Goal: Task Accomplishment & Management: Use online tool/utility

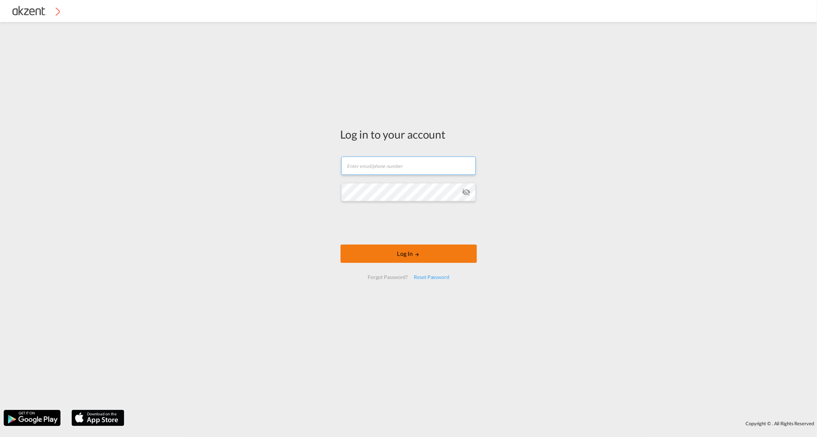
type input "[EMAIL_ADDRESS][DOMAIN_NAME]"
click at [377, 250] on button "Log In" at bounding box center [409, 253] width 136 height 18
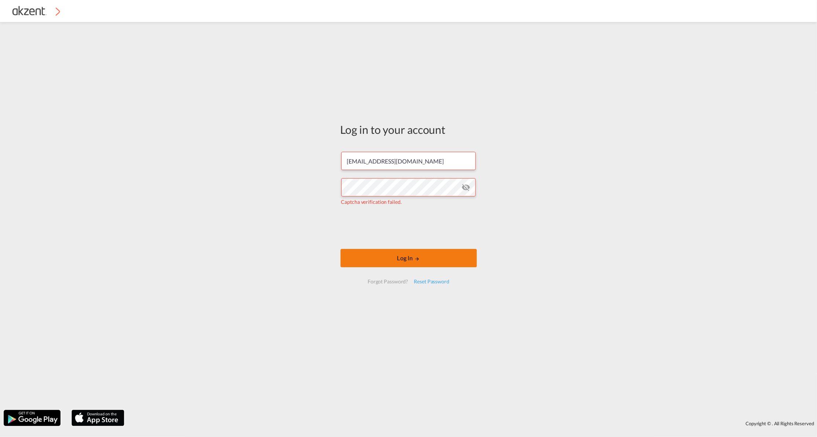
click at [375, 254] on body "Log in to your account [EMAIL_ADDRESS][DOMAIN_NAME] Captcha verification failed…" at bounding box center [408, 218] width 817 height 437
click at [411, 259] on button "Log In" at bounding box center [409, 258] width 136 height 18
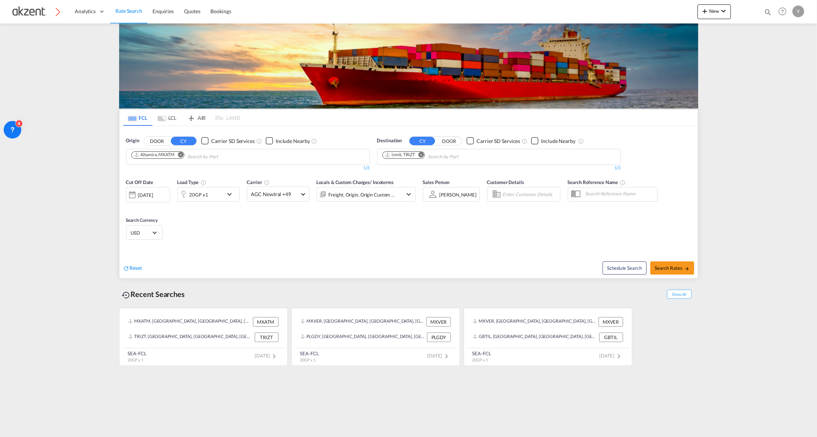
click at [389, 252] on div "Reset" at bounding box center [266, 262] width 287 height 20
click at [722, 15] on md-icon "icon-chevron-down" at bounding box center [723, 11] width 9 height 9
click at [691, 36] on span "Quote" at bounding box center [694, 31] width 8 height 15
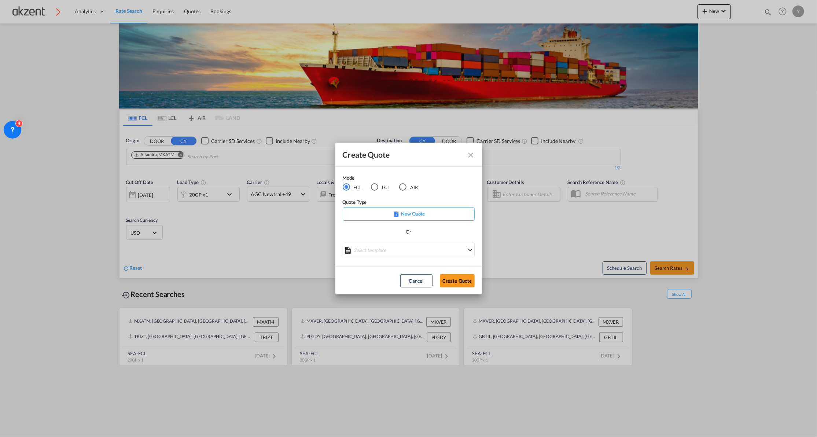
click at [403, 185] on div "AIR" at bounding box center [402, 186] width 7 height 7
click at [452, 283] on button "Create Quote" at bounding box center [457, 280] width 35 height 13
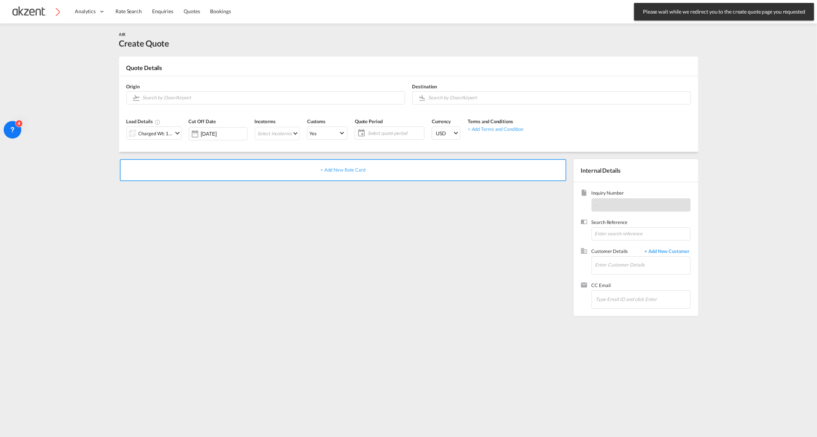
click at [445, 185] on div "+ Add New Rate Card" at bounding box center [344, 235] width 451 height 153
click at [441, 170] on div "+ Add New Rate Card" at bounding box center [343, 170] width 446 height 22
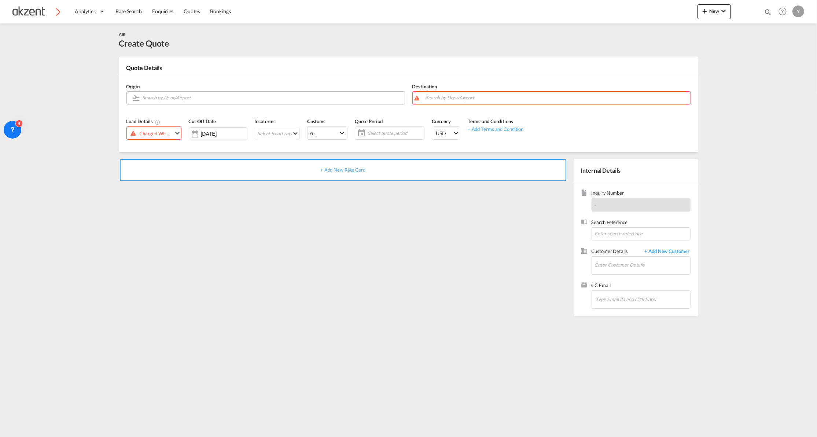
click at [150, 97] on input "Search by Door/Airport" at bounding box center [272, 97] width 258 height 13
click at [167, 116] on div "Barcelona International [GEOGRAPHIC_DATA] , [GEOGRAPHIC_DATA] BCN" at bounding box center [196, 114] width 139 height 22
type input "Barcelona International, [GEOGRAPHIC_DATA], BCN"
click at [438, 100] on input "Search by Door/Airport" at bounding box center [562, 97] width 249 height 13
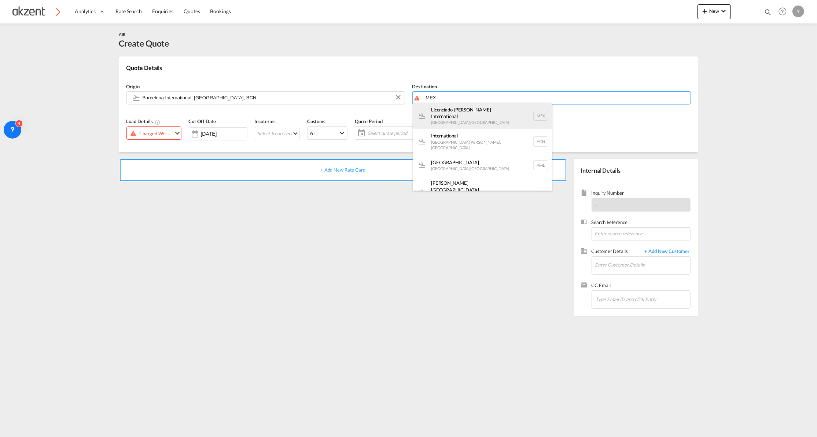
click at [447, 112] on div "Licenciado [PERSON_NAME] International [GEOGRAPHIC_DATA] , [GEOGRAPHIC_DATA] MEX" at bounding box center [482, 116] width 139 height 26
type input "Licenciado [PERSON_NAME] International, [GEOGRAPHIC_DATA], [GEOGRAPHIC_DATA]"
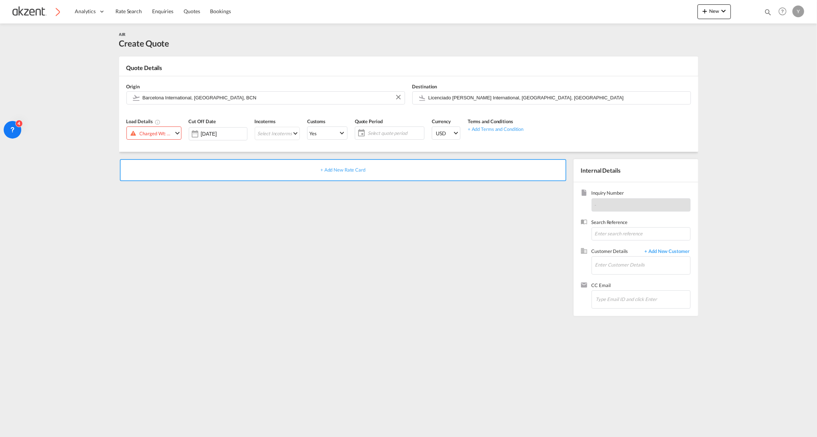
click at [288, 293] on div "+ Add New Rate Card" at bounding box center [344, 235] width 451 height 153
drag, startPoint x: 377, startPoint y: 184, endPoint x: 371, endPoint y: 181, distance: 6.6
click at [377, 185] on div "+ Add New Rate Card" at bounding box center [344, 235] width 451 height 153
click at [371, 177] on div "+ Add New Rate Card" at bounding box center [343, 170] width 446 height 22
click at [353, 175] on div "+ Add New Rate Card" at bounding box center [343, 170] width 446 height 22
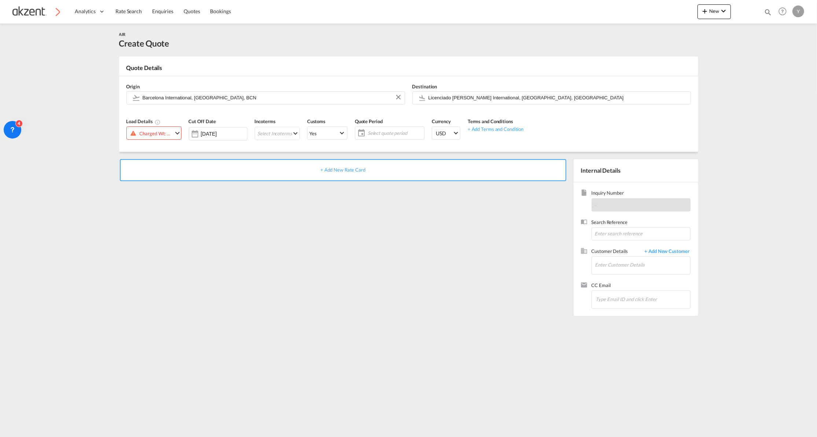
click at [421, 168] on div "+ Add New Rate Card" at bounding box center [343, 170] width 446 height 22
click at [353, 168] on span "+ Add New Rate Card" at bounding box center [342, 170] width 45 height 6
click at [437, 240] on div "+ Add New Rate Card" at bounding box center [344, 235] width 451 height 153
click at [157, 130] on div "Charged Wt: 1.00 KG" at bounding box center [156, 133] width 33 height 10
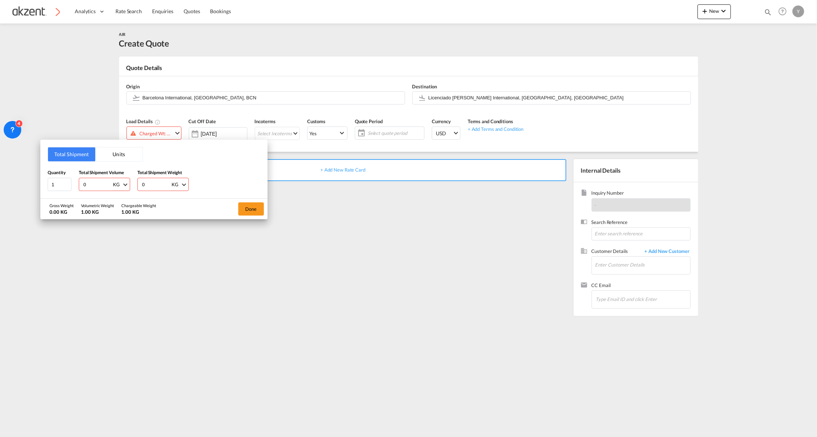
click at [95, 184] on input "0" at bounding box center [97, 184] width 29 height 12
type input "92"
click at [152, 178] on input "0" at bounding box center [155, 184] width 29 height 12
type input "103"
click at [253, 205] on button "Done" at bounding box center [251, 208] width 26 height 13
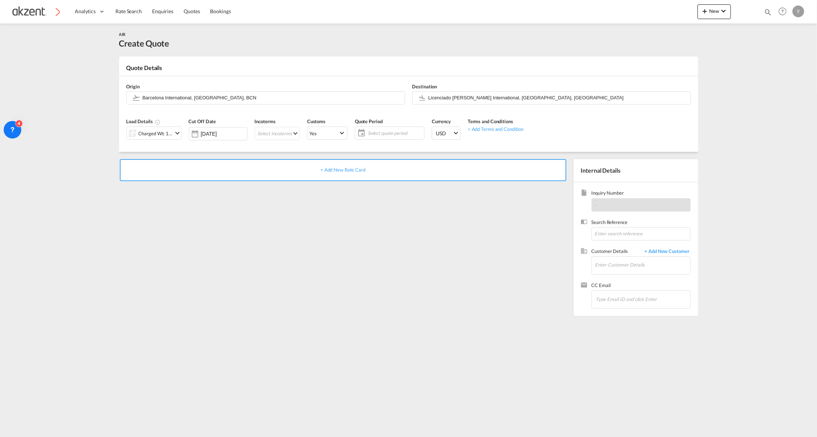
click at [341, 169] on span "+ Add New Rate Card" at bounding box center [342, 170] width 45 height 6
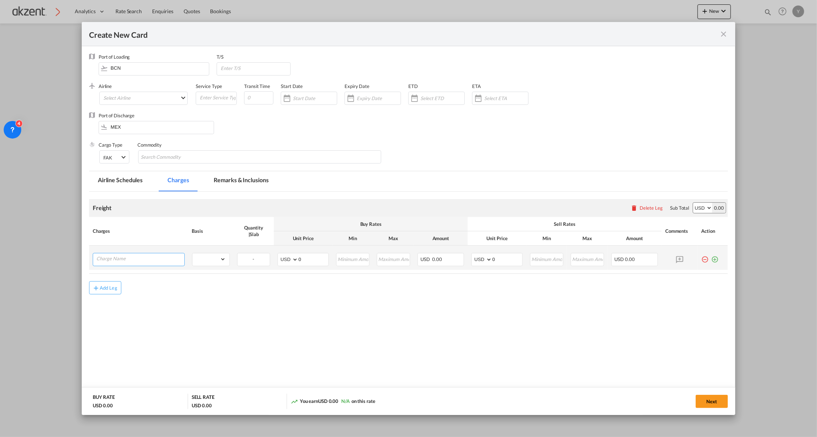
click at [165, 264] on input "Charge Name" at bounding box center [140, 258] width 88 height 11
type input "customs clearance"
click at [284, 255] on select "AED AFN ALL AMD ANG AOA ARS AUD AWG AZN BAM BBD BDT BGN BHD BIF BMD BND [PERSON…" at bounding box center [288, 259] width 19 height 10
select select "string:MXN"
click at [279, 255] on select "AED AFN ALL AMD ANG AOA ARS AUD AWG AZN BAM BBD BDT BGN BHD BIF BMD BND [PERSON…" at bounding box center [288, 259] width 19 height 10
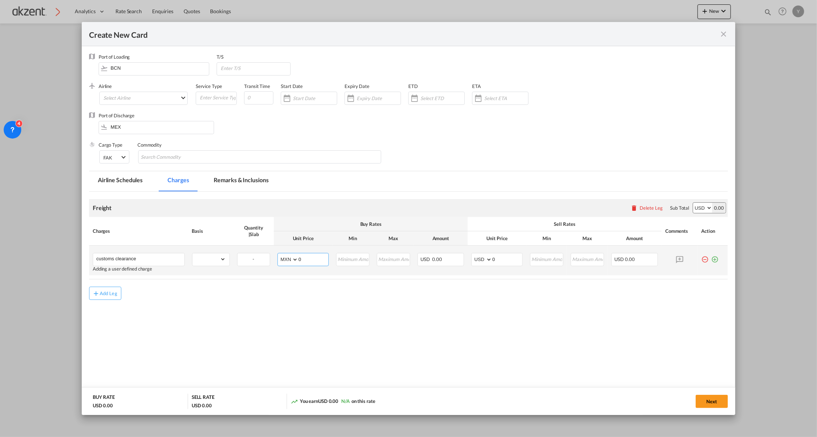
click at [310, 260] on input "0" at bounding box center [313, 258] width 30 height 11
type input "3720"
click at [714, 258] on md-icon "icon-plus-circle-outline green-400-fg" at bounding box center [714, 256] width 7 height 7
click at [122, 286] on input "Charge Name" at bounding box center [140, 284] width 88 height 11
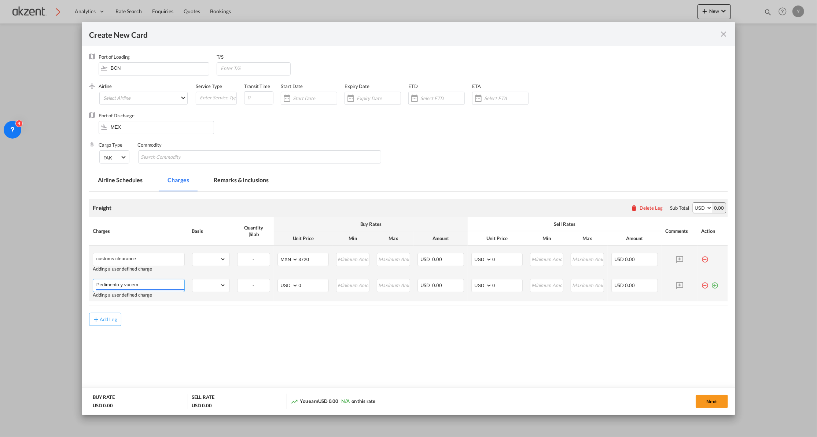
type input "Pedimento y vucem"
click at [290, 284] on select "AED AFN ALL AMD ANG AOA ARS AUD AWG AZN BAM BBD BDT BGN BHD BIF BMD BND [PERSON…" at bounding box center [288, 285] width 19 height 10
select select "string:MXN"
click at [279, 281] on select "AED AFN ALL AMD ANG AOA ARS AUD AWG AZN BAM BBD BDT BGN BHD BIF BMD BND [PERSON…" at bounding box center [288, 285] width 19 height 10
click at [307, 284] on input "0" at bounding box center [313, 284] width 30 height 11
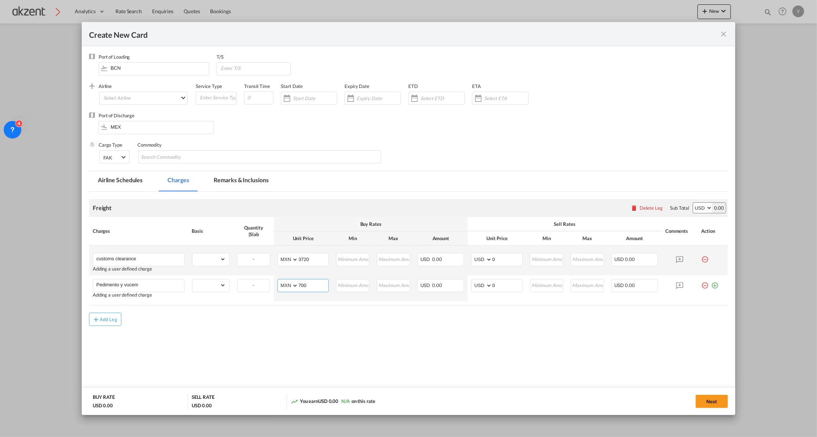
type input "700"
click at [477, 261] on select "AED AFN ALL AMD ANG AOA ARS AUD AWG AZN BAM BBD BDT BGN BHD BIF BMD BND [PERSON…" at bounding box center [482, 259] width 19 height 10
select select "string:MXN"
click at [473, 255] on select "AED AFN ALL AMD ANG AOA ARS AUD AWG AZN BAM BBD BDT BGN BHD BIF BMD BND [PERSON…" at bounding box center [482, 259] width 19 height 10
click at [503, 258] on input "0" at bounding box center [507, 258] width 30 height 11
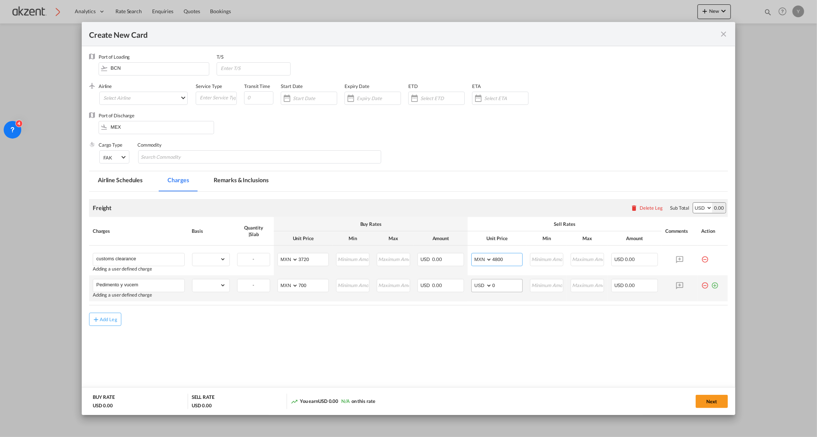
type input "4800"
drag, startPoint x: 503, startPoint y: 287, endPoint x: 489, endPoint y: 284, distance: 15.0
click at [503, 287] on input "0" at bounding box center [507, 284] width 30 height 11
click at [481, 287] on select "AED AFN ALL AMD ANG AOA ARS AUD AWG AZN BAM BBD BDT BGN BHD BIF BMD BND [PERSON…" at bounding box center [482, 285] width 19 height 10
select select "string:MXN"
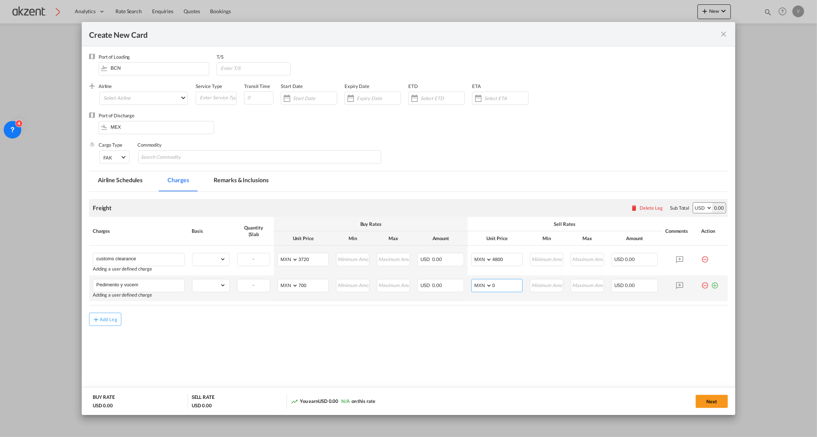
click at [473, 281] on select "AED AFN ALL AMD ANG AOA ARS AUD AWG AZN BAM BBD BDT BGN BHD BIF BMD BND [PERSON…" at bounding box center [482, 285] width 19 height 10
click at [504, 284] on input "0" at bounding box center [507, 284] width 30 height 11
type input "1600"
click at [716, 282] on md-icon "icon-plus-circle-outline green-400-fg" at bounding box center [714, 282] width 7 height 7
type input "revalidacion"
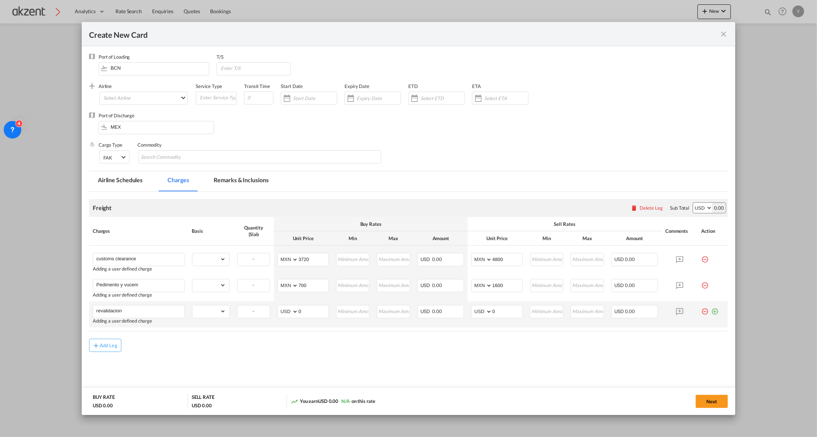
drag, startPoint x: 273, startPoint y: 311, endPoint x: 282, endPoint y: 311, distance: 8.8
click at [274, 311] on td "AED AFN ALL AMD ANG AOA ARS AUD AWG AZN BAM BBD BDT BGN BHD BIF BMD BND BOB BRL…" at bounding box center [303, 314] width 59 height 26
click at [282, 311] on select "AED AFN ALL AMD ANG AOA ARS AUD AWG AZN BAM BBD BDT BGN BHD BIF BMD BND [PERSON…" at bounding box center [288, 311] width 19 height 10
select select "string:MXN"
click at [279, 307] on select "AED AFN ALL AMD ANG AOA ARS AUD AWG AZN BAM BBD BDT BGN BHD BIF BMD BND [PERSON…" at bounding box center [288, 311] width 19 height 10
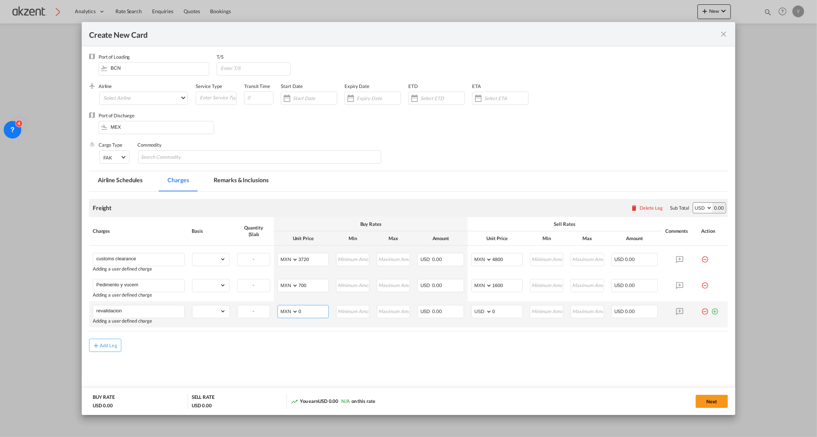
click at [310, 307] on input "0" at bounding box center [313, 310] width 30 height 11
type input "2000"
click at [506, 311] on input "0" at bounding box center [507, 310] width 30 height 11
type input "2500"
click at [711, 310] on md-icon "icon-plus-circle-outline green-400-fg" at bounding box center [714, 308] width 7 height 7
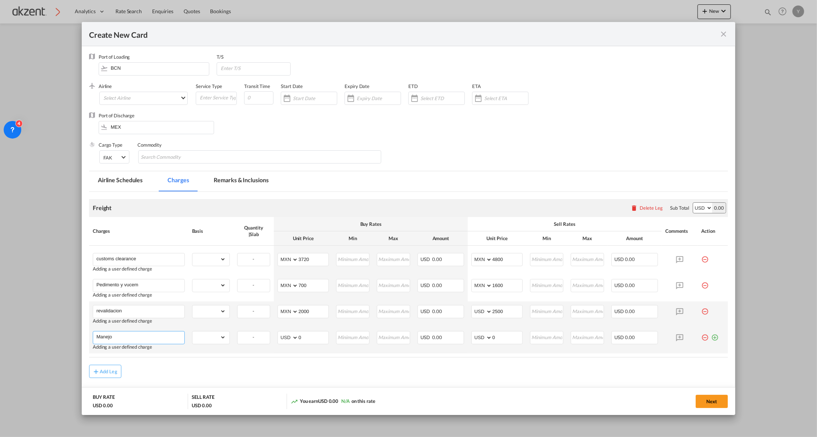
type input "Manejo"
click at [499, 337] on input "0" at bounding box center [507, 336] width 30 height 11
click at [478, 313] on select "AED AFN ALL AMD ANG AOA ARS AUD AWG AZN BAM BBD BDT BGN BHD BIF BMD BND [PERSON…" at bounding box center [482, 311] width 19 height 10
select select "string:MXN"
click at [473, 307] on select "AED AFN ALL AMD ANG AOA ARS AUD AWG AZN BAM BBD BDT BGN BHD BIF BMD BND [PERSON…" at bounding box center [482, 311] width 19 height 10
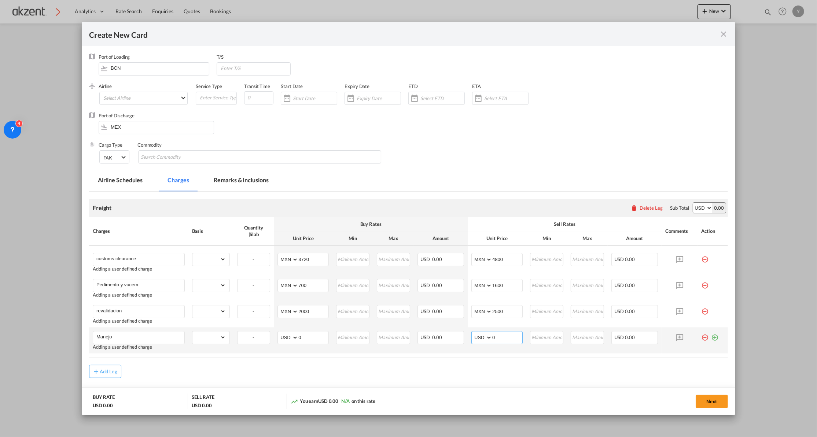
click at [477, 338] on select "AED AFN ALL AMD ANG AOA ARS AUD AWG AZN BAM BBD BDT BGN BHD BIF BMD BND [PERSON…" at bounding box center [482, 337] width 19 height 10
select select "string:MXN"
click at [473, 333] on select "AED AFN ALL AMD ANG AOA ARS AUD AWG AZN BAM BBD BDT BGN BHD BIF BMD BND [PERSON…" at bounding box center [482, 337] width 19 height 10
click at [509, 338] on input "0" at bounding box center [507, 336] width 30 height 11
type input "950"
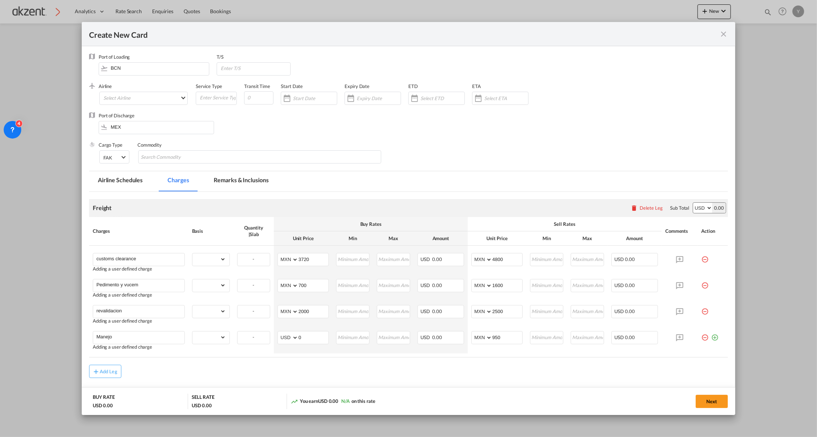
click at [499, 361] on air-lcl-rate-modification "Freight Please enter leg name Leg Name Already Exists Delete Leg Sub Total AED …" at bounding box center [408, 285] width 639 height 186
drag, startPoint x: 711, startPoint y: 336, endPoint x: 42, endPoint y: 270, distance: 673.0
click at [711, 336] on md-icon "icon-plus-circle-outline green-400-fg" at bounding box center [714, 334] width 7 height 7
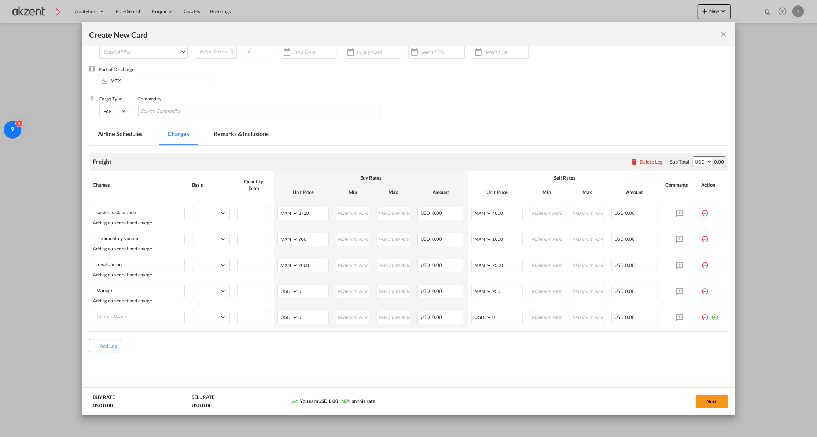
click at [349, 358] on md-content "Freight Please enter leg name Leg Name Already Exists Delete Leg Sub Total AED …" at bounding box center [408, 271] width 639 height 251
click at [216, 211] on select "gross_weight volumetric_weight per_shipment per_bl per_km % on air freight per_…" at bounding box center [208, 213] width 33 height 12
select select "per_shipment"
click at [192, 207] on select "gross_weight volumetric_weight per_shipment per_bl per_km % on air freight per_…" at bounding box center [208, 213] width 33 height 12
click at [218, 239] on select "gross_weight volumetric_weight per_shipment per_bl per_km % on air freight per_…" at bounding box center [208, 239] width 33 height 12
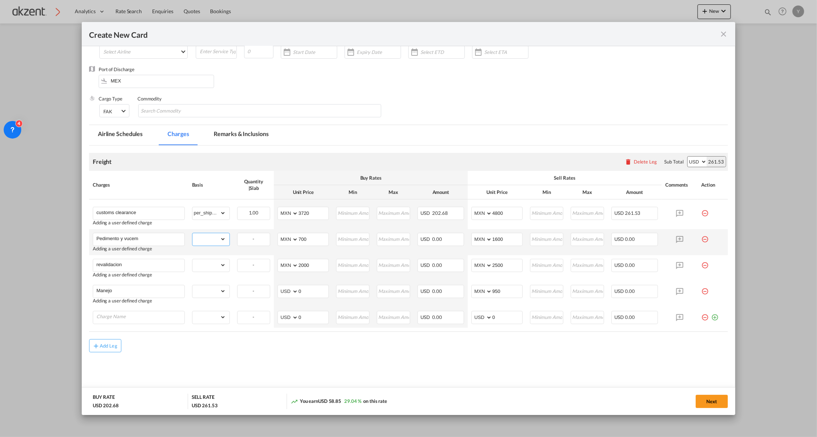
select select "per_shipment"
click at [192, 233] on select "gross_weight volumetric_weight per_shipment per_bl per_km % on air freight per_…" at bounding box center [208, 239] width 33 height 12
click at [216, 265] on select "gross_weight volumetric_weight per_shipment per_bl per_km % on air freight per_…" at bounding box center [208, 265] width 33 height 12
select select "per_shipment"
click at [192, 259] on select "gross_weight volumetric_weight per_shipment per_bl per_km % on air freight per_…" at bounding box center [208, 265] width 33 height 12
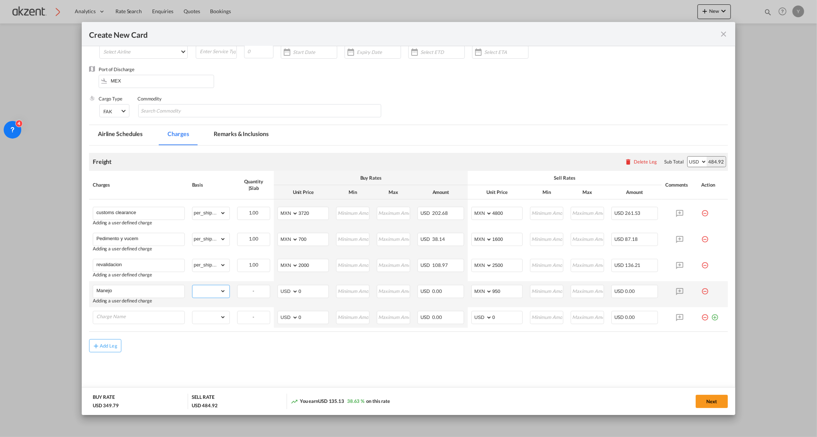
click at [212, 287] on select "gross_weight volumetric_weight per_shipment per_bl per_km % on air freight per_…" at bounding box center [208, 291] width 33 height 12
select select "per_shipment"
click at [192, 285] on select "gross_weight volumetric_weight per_shipment per_bl per_km % on air freight per_…" at bounding box center [208, 291] width 33 height 12
click at [210, 312] on select "gross_weight volumetric_weight per_shipment per_bl per_km % on air freight per_…" at bounding box center [208, 317] width 33 height 12
select select "per_shipment"
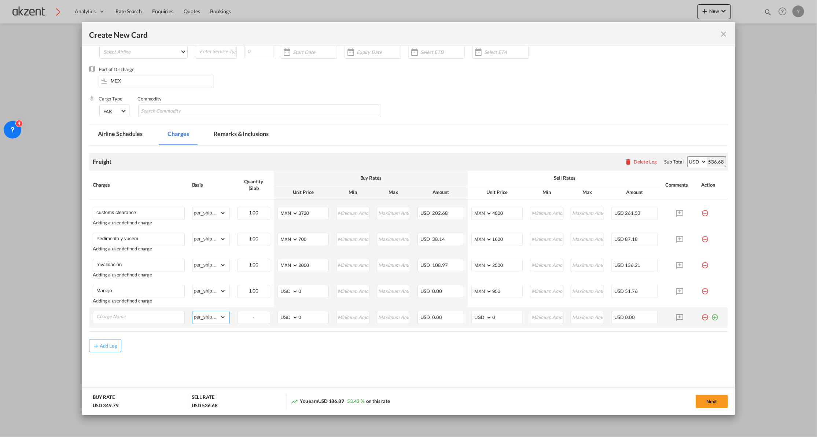
click at [192, 311] on select "gross_weight volumetric_weight per_shipment per_bl per_km % on air freight per_…" at bounding box center [208, 317] width 33 height 12
click at [379, 357] on md-content "Freight Please enter leg name Leg Name Already Exists Delete Leg Sub Total AED …" at bounding box center [408, 271] width 639 height 251
click at [149, 320] on input "Charge Name" at bounding box center [140, 316] width 88 height 11
type input "Maniobras"
click at [297, 338] on air-lcl-rate-modification "Freight Please enter leg name Leg Name Already Exists Delete Leg Sub Total AED …" at bounding box center [408, 251] width 639 height 212
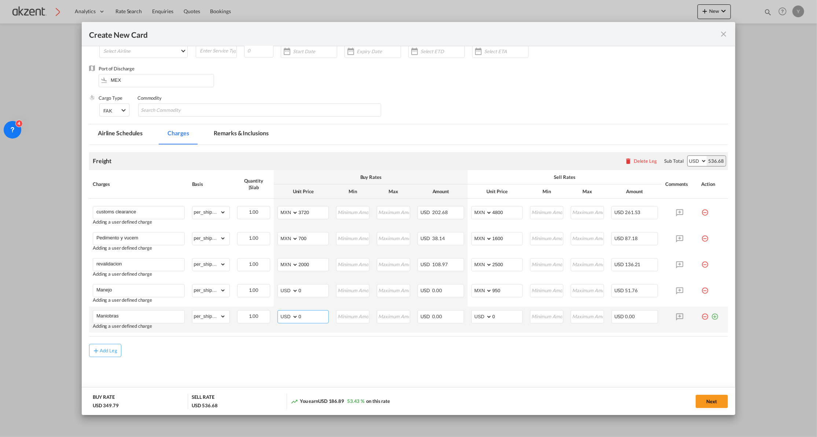
click at [290, 320] on select "AED AFN ALL AMD ANG AOA ARS AUD AWG AZN BAM BBD BDT BGN BHD BIF BMD BND [PERSON…" at bounding box center [288, 317] width 19 height 10
select select "string:MXN"
click at [279, 312] on select "AED AFN ALL AMD ANG AOA ARS AUD AWG AZN BAM BBD BDT BGN BHD BIF BMD BND [PERSON…" at bounding box center [288, 317] width 19 height 10
click at [298, 315] on div "Create New CardPort ..." at bounding box center [298, 316] width 0 height 12
click at [301, 314] on input "0" at bounding box center [313, 315] width 30 height 11
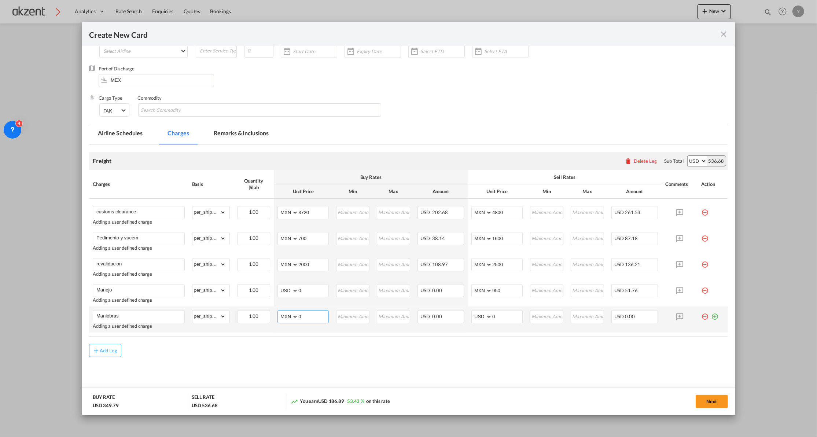
click at [301, 314] on input "0" at bounding box center [313, 315] width 30 height 11
type input "7560"
drag, startPoint x: 435, startPoint y: 338, endPoint x: 462, endPoint y: 329, distance: 28.6
click at [435, 338] on air-lcl-rate-modification "Freight Please enter leg name Leg Name Already Exists Delete Leg Sub Total AED …" at bounding box center [408, 251] width 639 height 212
click at [499, 315] on input "0" at bounding box center [507, 315] width 30 height 11
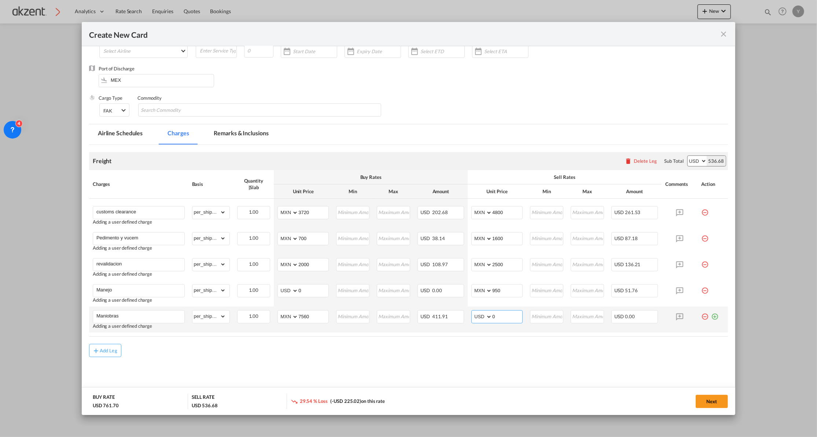
click at [475, 317] on select "AED AFN ALL AMD ANG AOA ARS AUD AWG AZN BAM BBD BDT BGN BHD BIF BMD BND [PERSON…" at bounding box center [482, 317] width 19 height 10
select select "string:MXN"
click at [473, 312] on select "AED AFN ALL AMD ANG AOA ARS AUD AWG AZN BAM BBD BDT BGN BHD BIF BMD BND [PERSON…" at bounding box center [482, 317] width 19 height 10
click at [512, 317] on input "0" at bounding box center [507, 315] width 30 height 11
click at [503, 315] on input "0" at bounding box center [507, 315] width 30 height 11
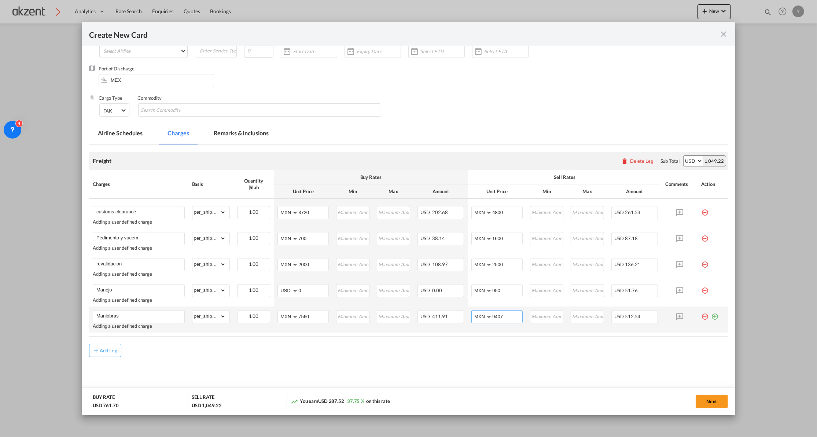
click at [492, 316] on input "9407" at bounding box center [507, 315] width 30 height 11
type input "9500"
click at [443, 341] on air-lcl-rate-modification "Freight Please enter leg name Leg Name Already Exists Delete Leg Sub Total AED …" at bounding box center [408, 251] width 639 height 212
click at [711, 317] on md-icon "icon-plus-circle-outline green-400-fg" at bounding box center [714, 313] width 7 height 7
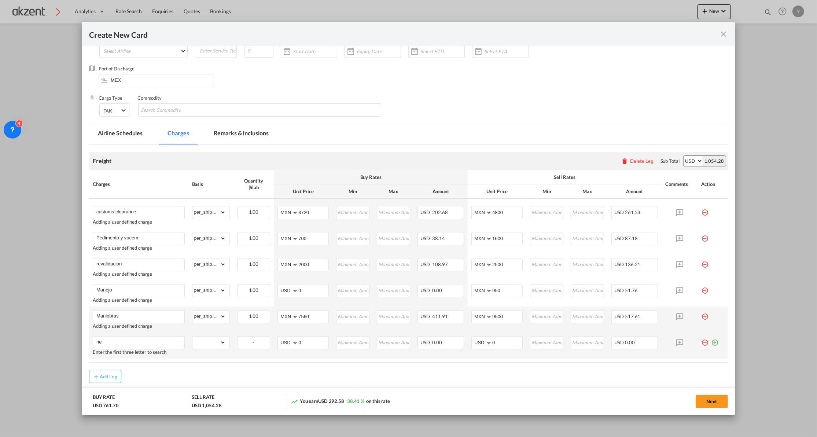
type input "n"
type input "Entrega terrestre"
click at [213, 344] on select "gross_weight volumetric_weight per_shipment per_bl per_km % on air freight per_…" at bounding box center [208, 342] width 33 height 12
select select "per_shipment"
click at [192, 337] on select "gross_weight volumetric_weight per_shipment per_bl per_km % on air freight per_…" at bounding box center [208, 342] width 33 height 12
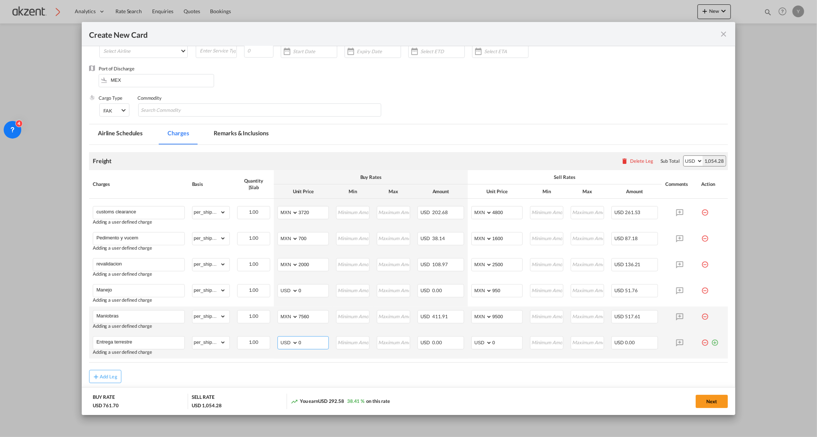
click at [287, 341] on select "AED AFN ALL AMD ANG AOA ARS AUD AWG AZN BAM BBD BDT BGN BHD BIF BMD BND [PERSON…" at bounding box center [288, 343] width 19 height 10
select select "string:MXN"
click at [279, 338] on select "AED AFN ALL AMD ANG AOA ARS AUD AWG AZN BAM BBD BDT BGN BHD BIF BMD BND [PERSON…" at bounding box center [288, 343] width 19 height 10
click at [303, 344] on input "0" at bounding box center [313, 341] width 30 height 11
type input "2856"
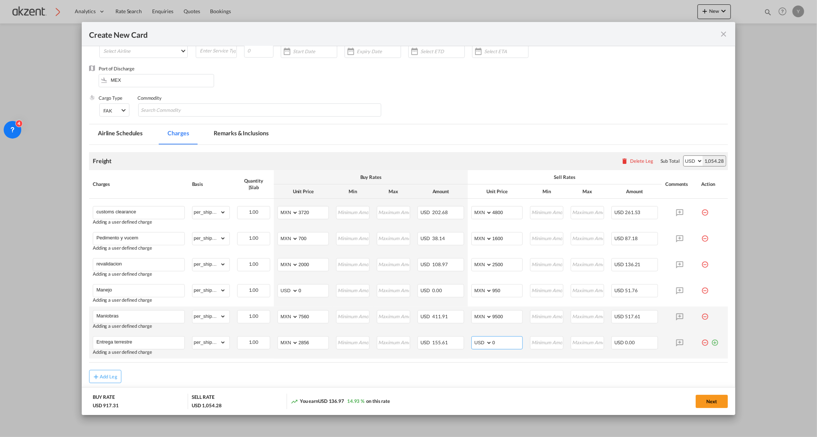
click at [473, 344] on select "AED AFN ALL AMD ANG AOA ARS AUD AWG AZN BAM BBD BDT BGN BHD BIF BMD BND [PERSON…" at bounding box center [482, 343] width 19 height 10
select select "string:MXN"
click at [473, 338] on select "AED AFN ALL AMD ANG AOA ARS AUD AWG AZN BAM BBD BDT BGN BHD BIF BMD BND [PERSON…" at bounding box center [482, 343] width 19 height 10
click at [625, 343] on span "0.00" at bounding box center [630, 342] width 10 height 6
click at [504, 346] on input "0" at bounding box center [507, 341] width 30 height 11
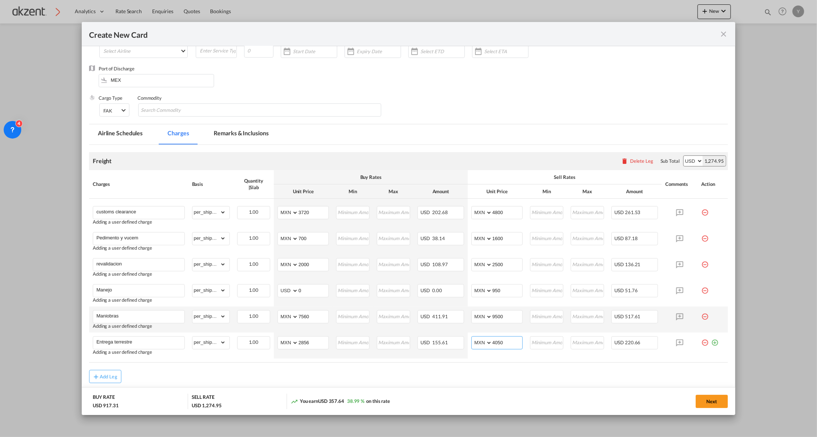
type input "4050"
click at [470, 370] on div "Add Leg" at bounding box center [408, 376] width 639 height 13
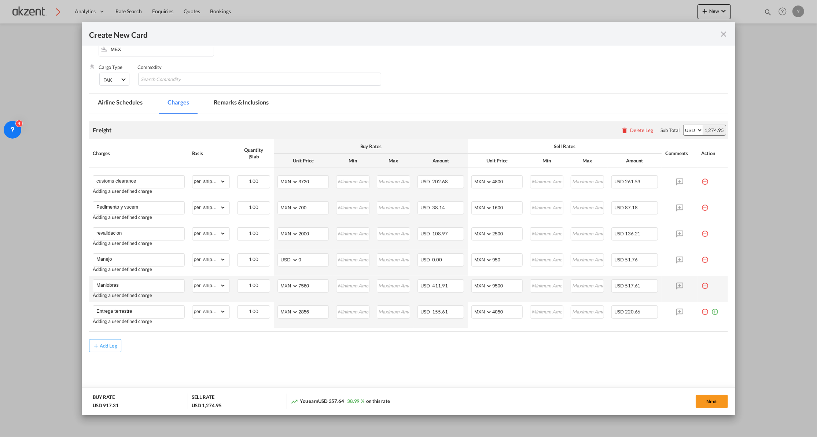
click at [470, 346] on div "Add Leg" at bounding box center [408, 345] width 639 height 13
